Goal: Feedback & Contribution: Contribute content

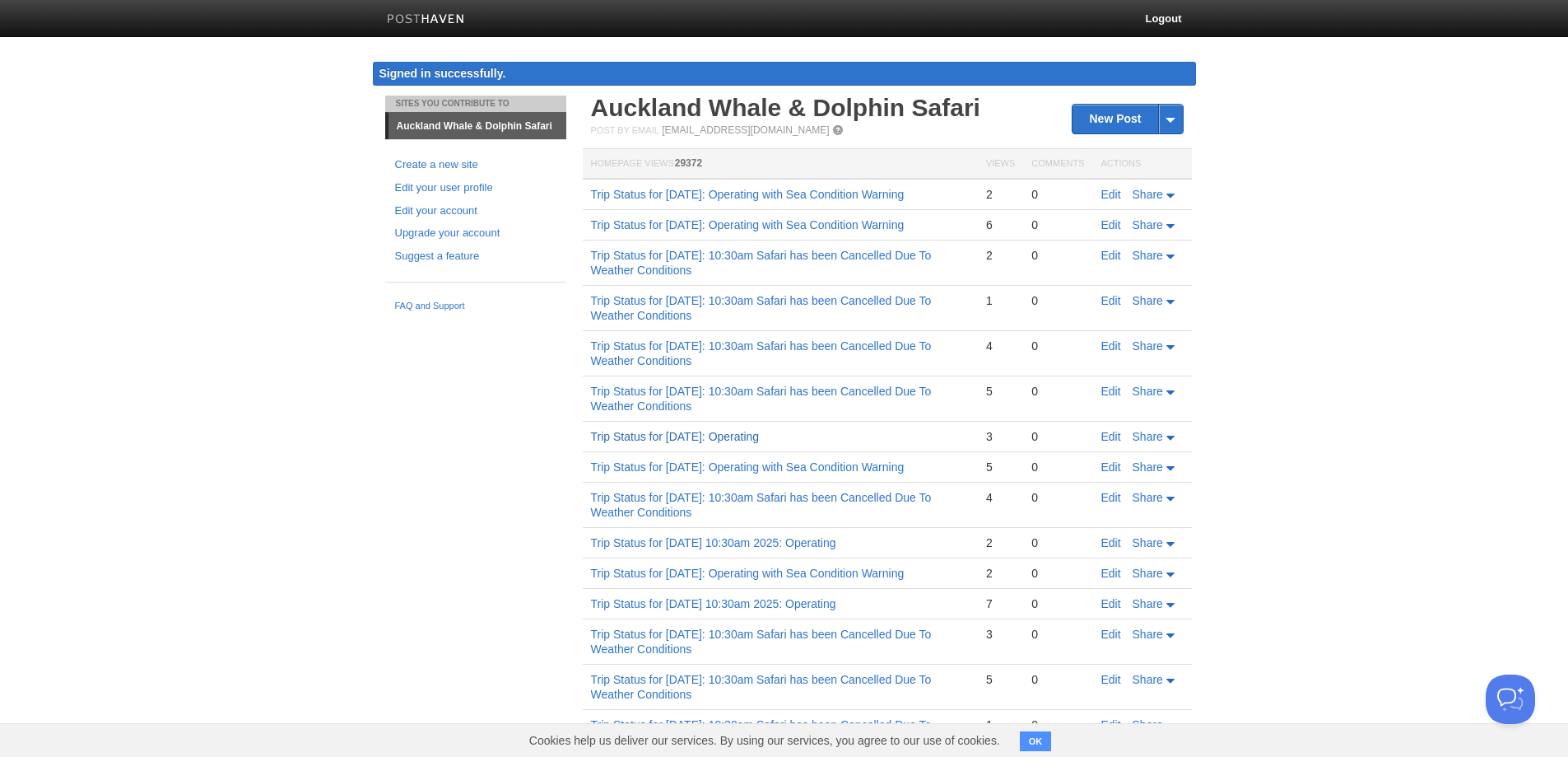
copy tbody "3 0 Edit Share Trip Status for [DATE]: Operating with Sea Condition"
drag, startPoint x: 905, startPoint y: 497, endPoint x: 144, endPoint y: 413, distance: 765.6
click at [145, 414] on body "Logout Signed in successfully. Signed in successfully. × Sites You Contribute T…" at bounding box center [784, 505] width 1568 height 1012
click at [1223, 145] on body "Logout Signed in successfully. Signed in successfully. × Sites You Contribute T…" at bounding box center [784, 505] width 1568 height 1012
click at [1118, 118] on link "New Post" at bounding box center [1127, 118] width 109 height 29
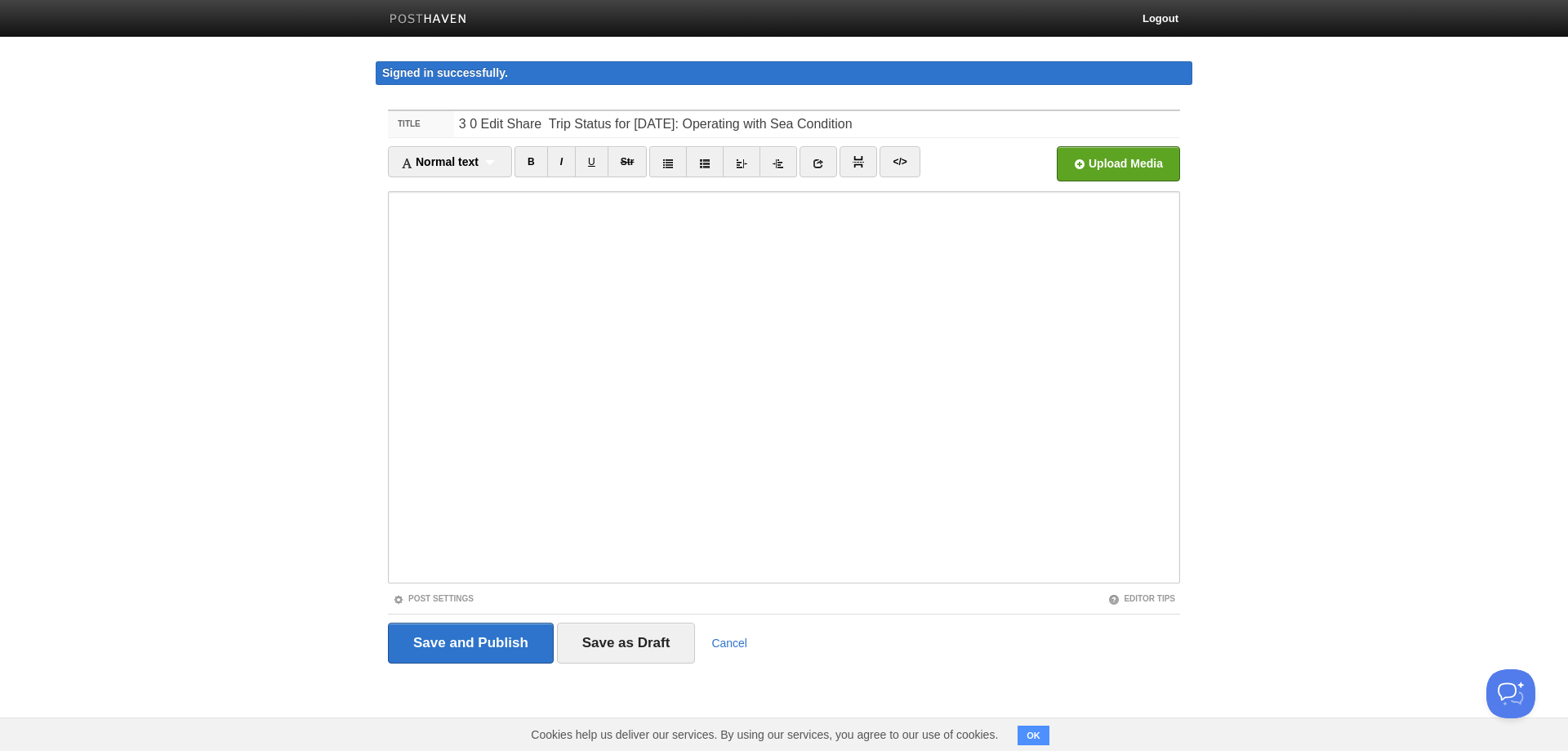
drag, startPoint x: 579, startPoint y: 123, endPoint x: 445, endPoint y: 128, distance: 134.1
click at [445, 128] on div "Title 3 0 Edit Share Trip Status for [DATE]: Operating with Sea Condition" at bounding box center [784, 125] width 792 height 27
click at [465, 126] on input "Trip Status for [DATE]: Operating with Sea Condition" at bounding box center [817, 124] width 725 height 26
click at [576, 123] on input "Trip Status for [DATE]: Operating with Sea Condition" at bounding box center [817, 124] width 725 height 26
click at [582, 124] on input "Trip Status for [DATE]: Operating with Sea Condition" at bounding box center [817, 124] width 725 height 26
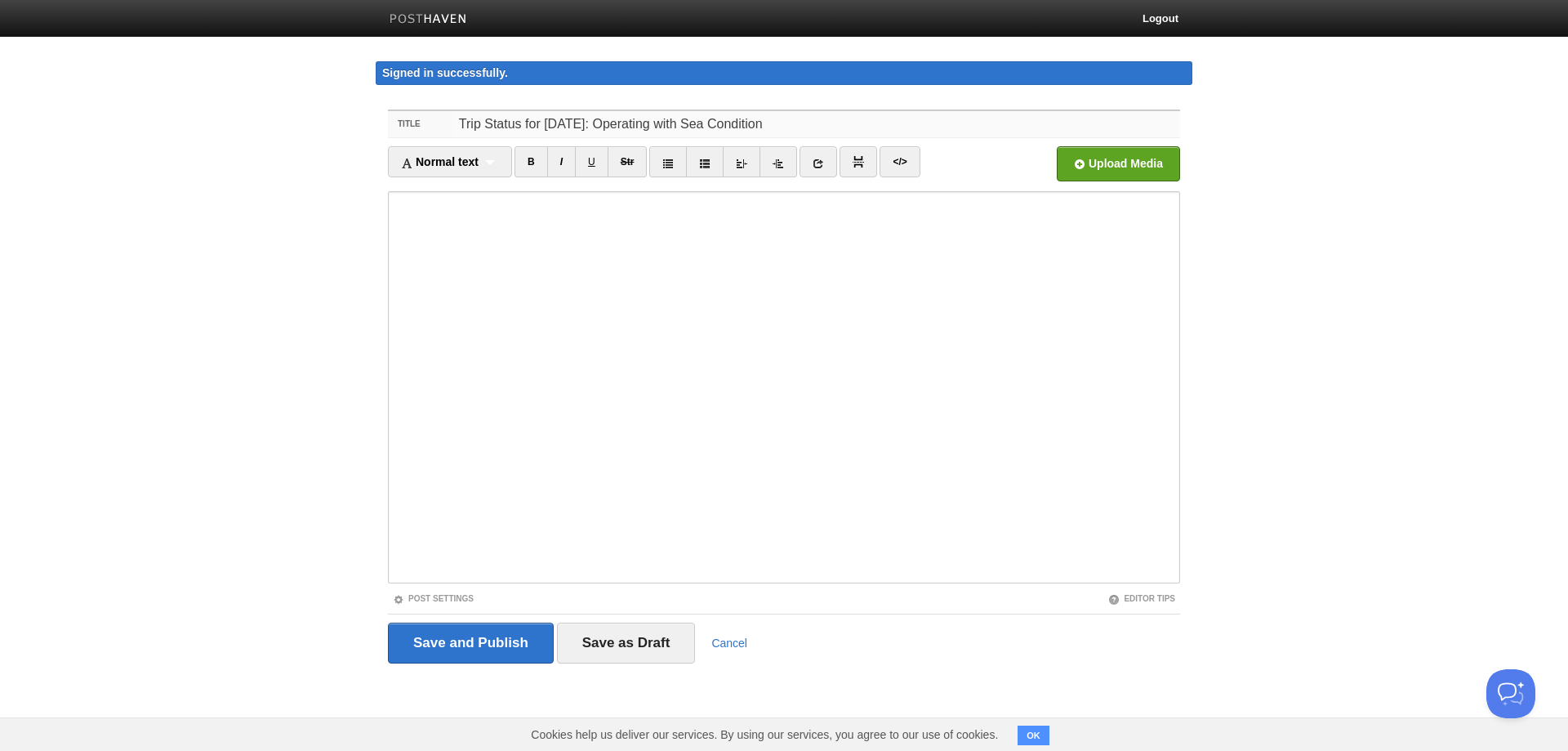
click at [525, 125] on input "Trip Status for [DATE]: Operating with Sea Condition" at bounding box center [817, 124] width 725 height 26
click at [604, 122] on input "Trip Status [DATE] for [DATE]: Operating with Sea Condition" at bounding box center [817, 124] width 725 height 26
click at [578, 123] on input "Trip Status [DATE] for[DATE]: Operating with Sea Condition" at bounding box center [817, 124] width 725 height 26
click at [565, 125] on input "Trip Status [DATE] for[DATE]: Operating with Sea Condition" at bounding box center [817, 124] width 725 height 26
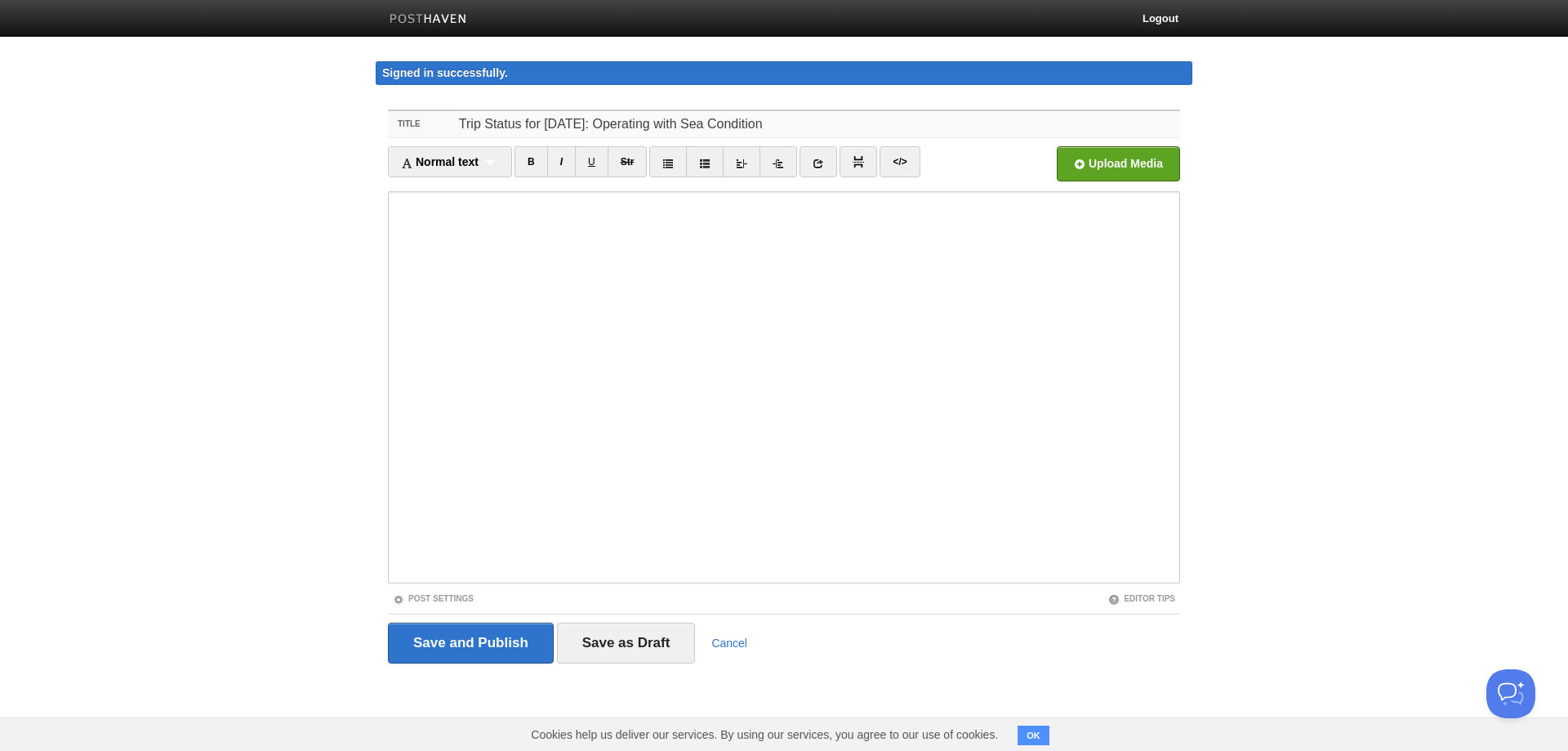
paste input "[DATE]"
click at [615, 123] on input "Trip Status for [DATE]: Operating with Sea Condition" at bounding box center [817, 124] width 725 height 26
drag, startPoint x: 796, startPoint y: 126, endPoint x: 906, endPoint y: 128, distance: 110.0
click at [906, 128] on input "Trip Status for [DATE]: Operating with Sea Condition" at bounding box center [817, 124] width 725 height 26
drag, startPoint x: 792, startPoint y: 123, endPoint x: 814, endPoint y: 129, distance: 22.8
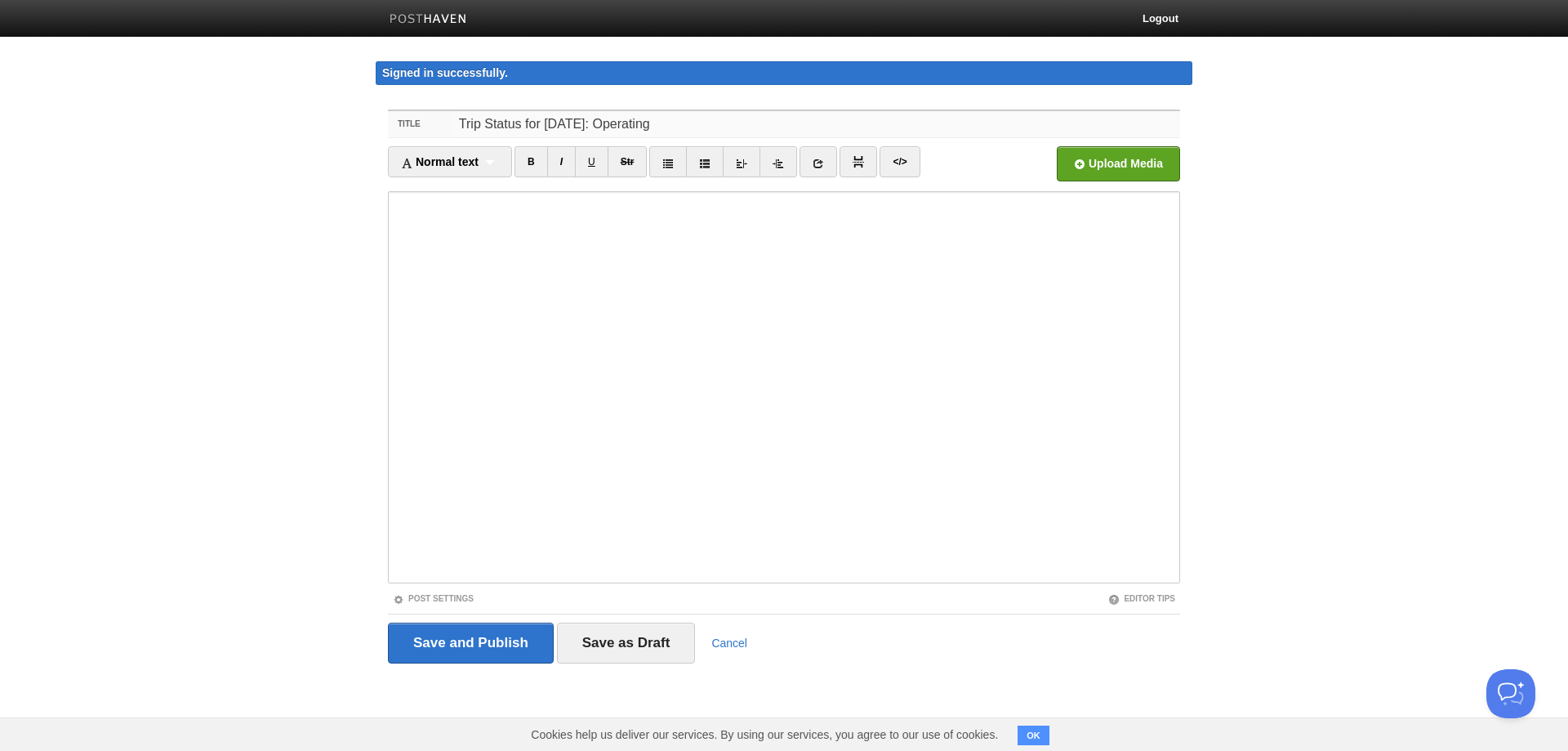
click at [814, 129] on input "Trip Status for [DATE]: Operating" at bounding box center [817, 124] width 725 height 26
drag, startPoint x: 814, startPoint y: 123, endPoint x: 324, endPoint y: 73, distance: 492.5
click at [324, 73] on body "Logout Signed in successfully. Signed in successfully. × Sites You Contribute T…" at bounding box center [784, 362] width 1568 height 725
type input "Trip Status for [DATE]: Operating"
click at [462, 641] on input "Save and Publish" at bounding box center [471, 643] width 166 height 41
